Goal: Information Seeking & Learning: Learn about a topic

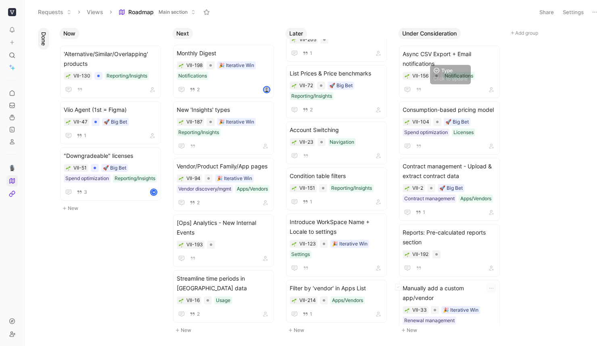
scroll to position [485, 0]
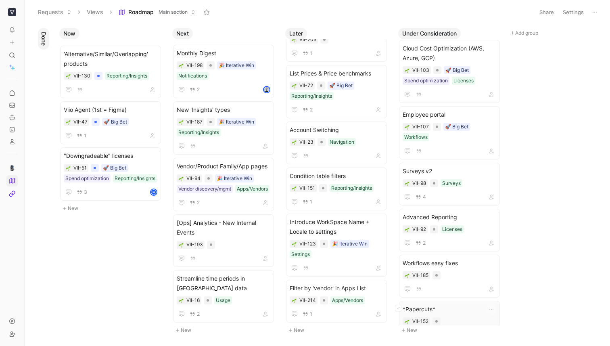
click at [460, 304] on div "*Papercuts* VII-152" at bounding box center [450, 322] width 94 height 36
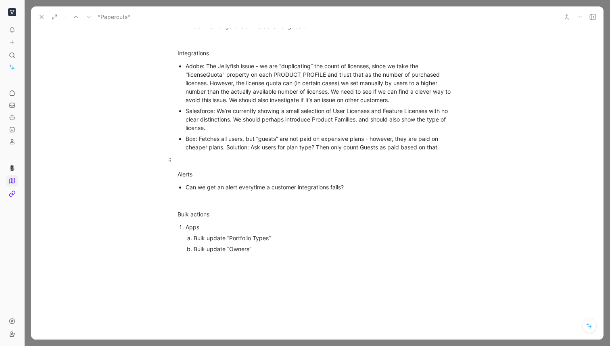
scroll to position [289, 0]
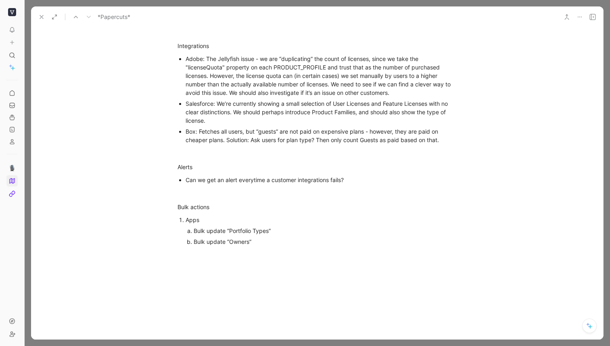
drag, startPoint x: 40, startPoint y: 18, endPoint x: 78, endPoint y: 25, distance: 38.9
click at [40, 18] on use at bounding box center [41, 16] width 3 height 3
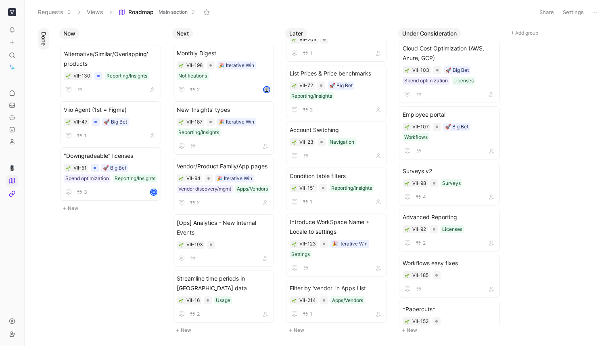
click at [141, 10] on span "Roadmap" at bounding box center [140, 12] width 25 height 8
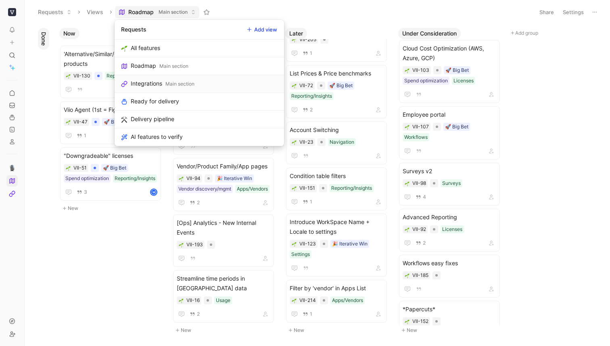
click at [156, 85] on div "Integrations" at bounding box center [146, 84] width 31 height 10
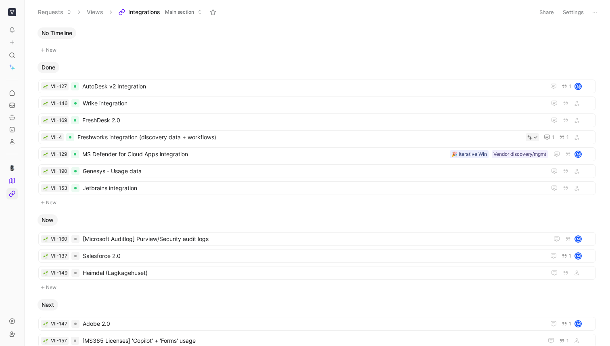
click at [163, 46] on button "New" at bounding box center [317, 50] width 559 height 10
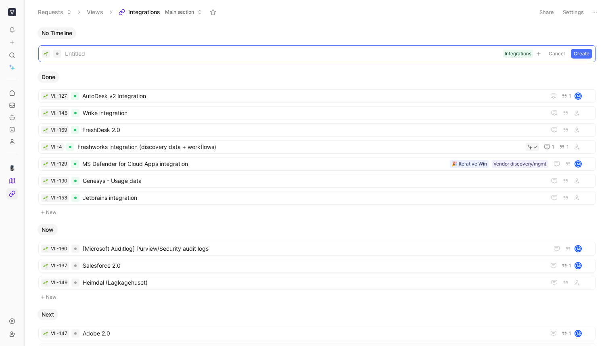
click at [296, 26] on body "To pick up a draggable item, press the space bar. While dragging, use the arrow…" at bounding box center [305, 173] width 610 height 346
click at [559, 55] on button "Cancel" at bounding box center [557, 54] width 22 height 10
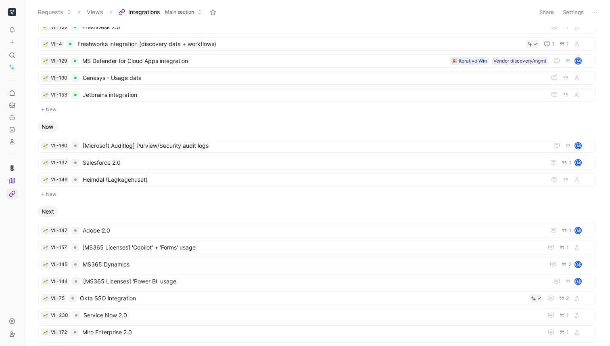
scroll to position [122, 0]
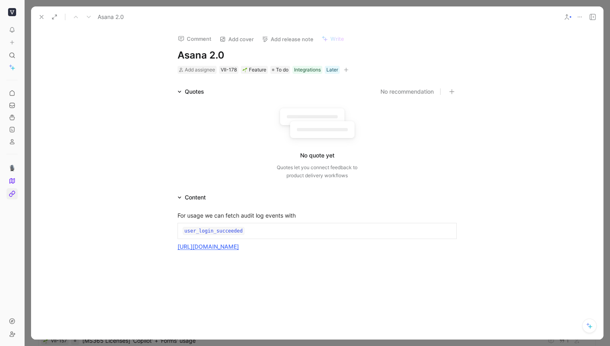
click at [42, 16] on icon at bounding box center [41, 17] width 6 height 6
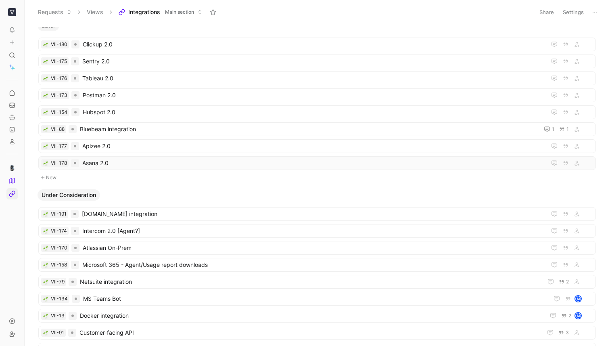
scroll to position [517, 0]
click at [108, 159] on span "Asana 2.0" at bounding box center [312, 163] width 461 height 10
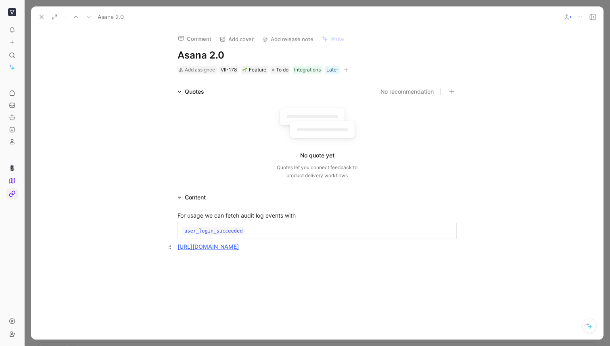
click at [239, 244] on link "https://developers.asana.com/docs/audit-log-events" at bounding box center [208, 246] width 61 height 7
